Goal: Transaction & Acquisition: Purchase product/service

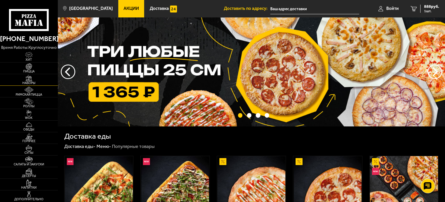
click at [30, 78] on img at bounding box center [29, 78] width 18 height 6
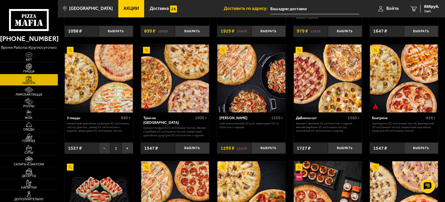
scroll to position [119, 0]
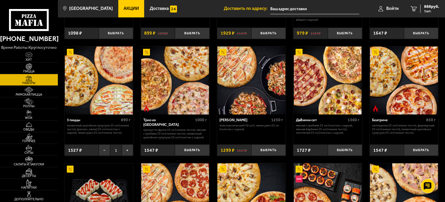
click at [167, 86] on img at bounding box center [175, 81] width 68 height 68
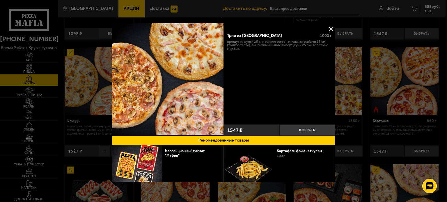
click at [267, 14] on div at bounding box center [223, 101] width 447 height 202
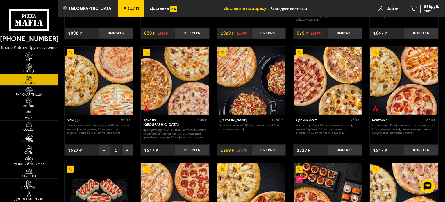
click at [123, 4] on link "Акции" at bounding box center [131, 8] width 26 height 17
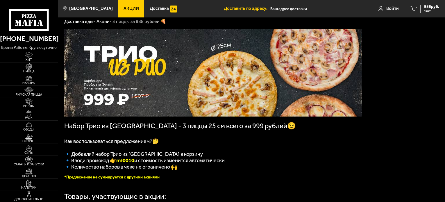
scroll to position [15, 0]
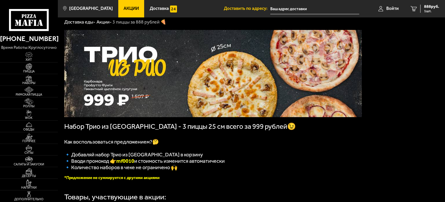
click at [39, 17] on icon at bounding box center [29, 20] width 40 height 22
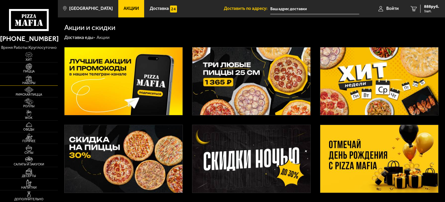
click at [31, 80] on img at bounding box center [29, 78] width 18 height 6
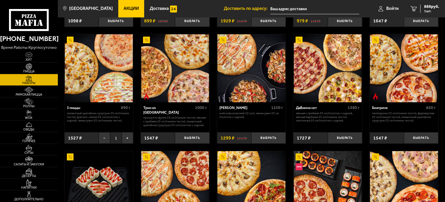
scroll to position [131, 0]
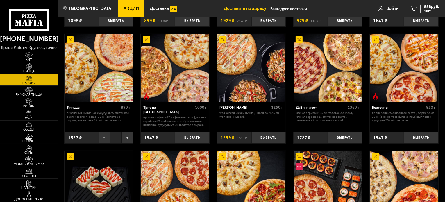
click at [175, 80] on img at bounding box center [175, 68] width 68 height 68
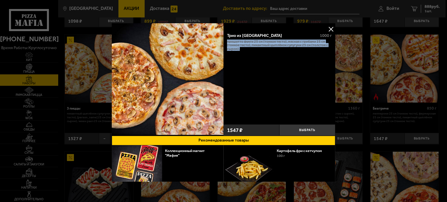
drag, startPoint x: 241, startPoint y: 51, endPoint x: 226, endPoint y: 42, distance: 17.6
click at [226, 42] on div "Трио из [GEOGRAPHIC_DATA] 1000 г Прошутто Фунги 25 см (тонкое тесто), Мясная с …" at bounding box center [279, 75] width 112 height 93
copy p "Прошутто Фунги 25 см (тонкое тесто), Мясная с грибами 25 см (тонкое тесто), Пик…"
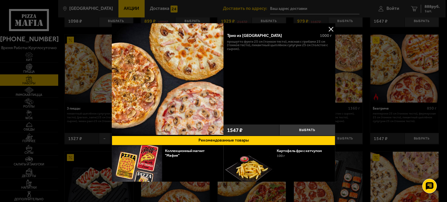
click at [390, 51] on div at bounding box center [223, 101] width 447 height 202
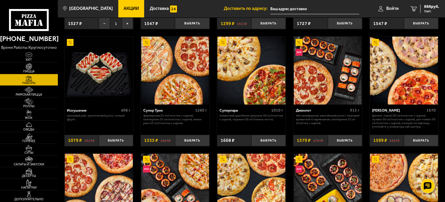
scroll to position [246, 0]
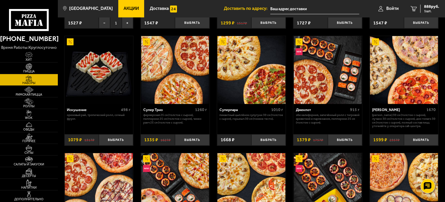
click at [248, 83] on img at bounding box center [251, 70] width 68 height 68
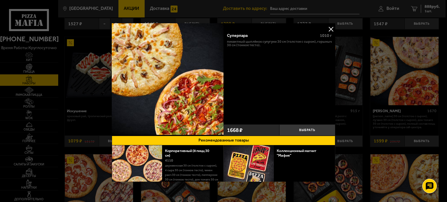
click at [388, 80] on div at bounding box center [223, 101] width 447 height 202
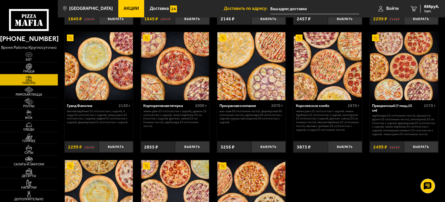
scroll to position [610, 0]
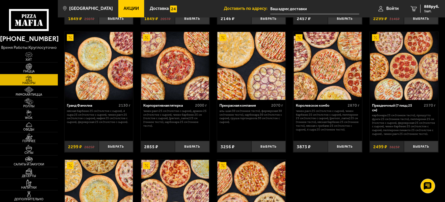
click at [250, 81] on img at bounding box center [251, 66] width 68 height 68
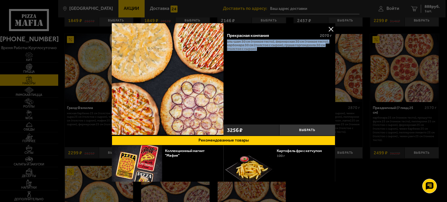
drag, startPoint x: 257, startPoint y: 50, endPoint x: 226, endPoint y: 41, distance: 32.5
click at [226, 41] on div "Прекрасная компания 2070 г Аль-Шам 30 см (тонкое тесто), Фермерская 30 см (тонк…" at bounding box center [279, 75] width 112 height 93
copy p "Аль-Шам 30 см (тонкое тесто), Фермерская 30 см (тонкое тесто), Карбонара 30 см …"
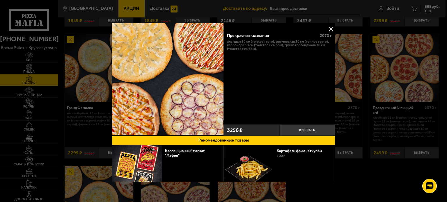
click at [359, 82] on div at bounding box center [223, 101] width 447 height 202
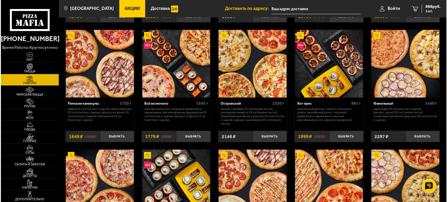
scroll to position [364, 0]
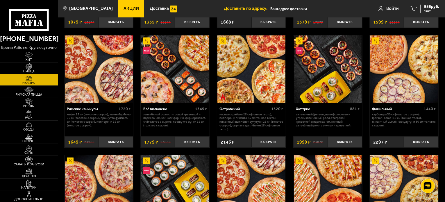
click at [243, 89] on img at bounding box center [251, 69] width 68 height 68
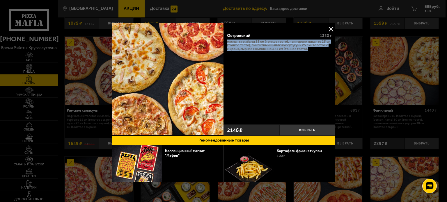
drag, startPoint x: 307, startPoint y: 50, endPoint x: 226, endPoint y: 42, distance: 81.8
click at [226, 42] on div "Островский 1320 г Мясная с грибами 25 см (тонкое тесто), Пепперони Пиканто 25 с…" at bounding box center [279, 75] width 112 height 93
copy p "Мясная с грибами 25 см (тонкое тесто), Пепперони Пиканто 25 см (тонкое тесто), …"
